Goal: Check status: Check status

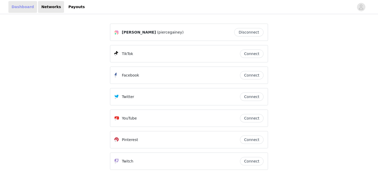
click at [25, 9] on link "Dashboard" at bounding box center [22, 7] width 29 height 12
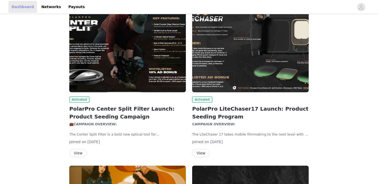
scroll to position [80, 0]
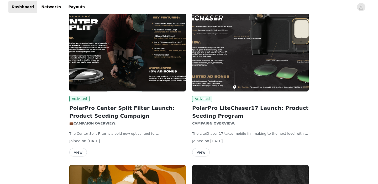
click at [202, 149] on button "View" at bounding box center [201, 152] width 18 height 8
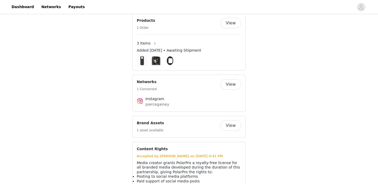
scroll to position [403, 0]
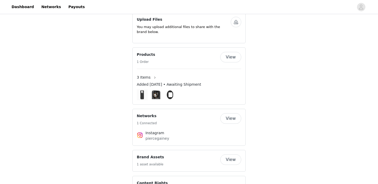
click at [231, 53] on button "View" at bounding box center [230, 57] width 21 height 11
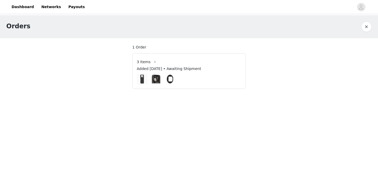
click at [156, 68] on span "Added [DATE] • Awaiting Shipment" at bounding box center [169, 69] width 64 height 6
click at [174, 68] on span "Added [DATE] • Awaiting Shipment" at bounding box center [169, 69] width 64 height 6
click at [151, 62] on button "button" at bounding box center [155, 62] width 8 height 8
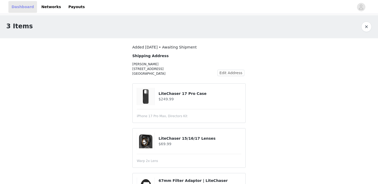
click at [14, 6] on link "Dashboard" at bounding box center [22, 7] width 29 height 12
